Goal: Information Seeking & Learning: Learn about a topic

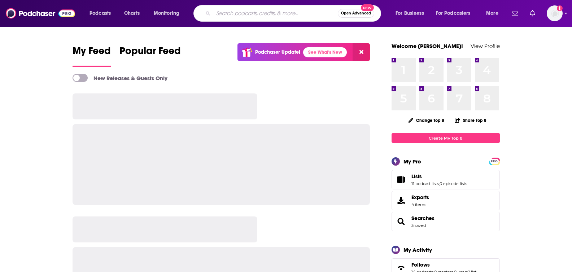
click at [244, 12] on input "Search podcasts, credits, & more..." at bounding box center [275, 14] width 124 height 12
type input "true crime"
